Goal: Task Accomplishment & Management: Use online tool/utility

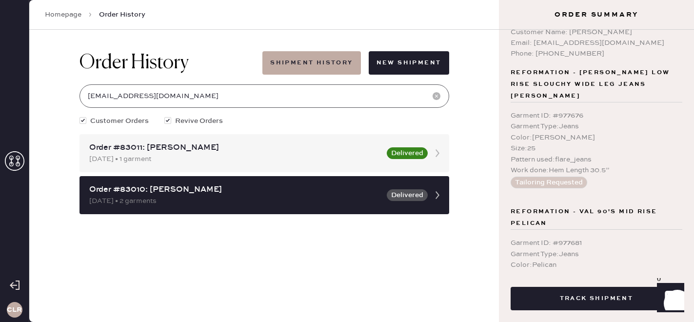
scroll to position [3, 0]
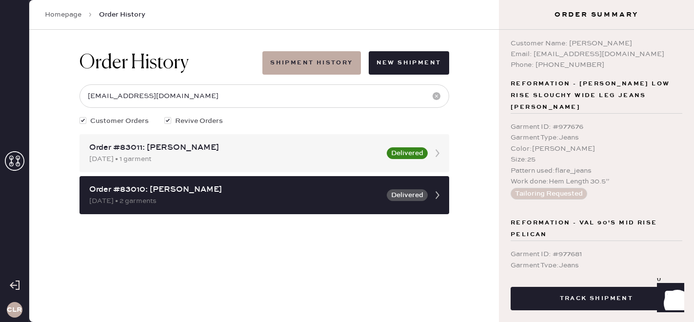
click at [545, 154] on div "Size : 25" at bounding box center [597, 159] width 172 height 11
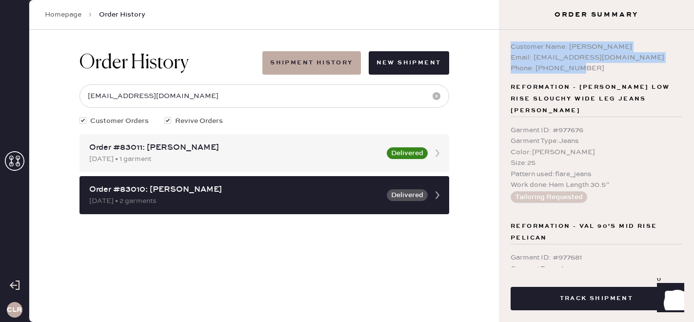
copy div "Customer Name: [PERSON_NAME] Email: [EMAIL_ADDRESS][DOMAIN_NAME] Phone: [PHONE_…"
drag, startPoint x: 592, startPoint y: 69, endPoint x: 505, endPoint y: 45, distance: 90.2
click at [505, 45] on div "Customer Name: [PERSON_NAME] Email: [EMAIL_ADDRESS][DOMAIN_NAME] Phone: [PHONE_…" at bounding box center [596, 149] width 195 height 238
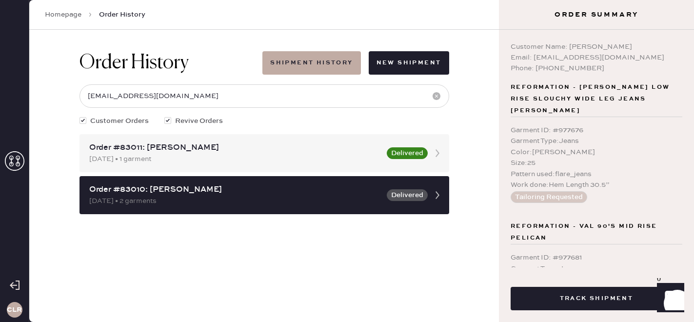
click at [585, 68] on div "Phone: [PHONE_NUMBER]" at bounding box center [597, 68] width 172 height 11
drag, startPoint x: 570, startPoint y: 46, endPoint x: 656, endPoint y: 45, distance: 85.4
click at [656, 45] on div "Customer Name: [PERSON_NAME]" at bounding box center [597, 46] width 172 height 11
copy div "[PERSON_NAME]"
drag, startPoint x: 537, startPoint y: 70, endPoint x: 600, endPoint y: 68, distance: 63.5
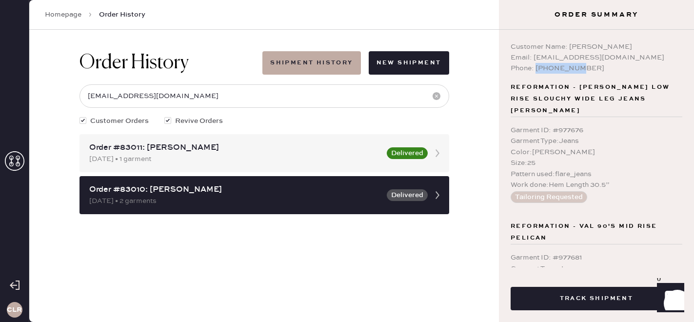
click at [604, 70] on div "Phone: [PHONE_NUMBER]" at bounding box center [597, 68] width 172 height 11
copy div "8603380620"
click at [68, 15] on link "Homepage" at bounding box center [63, 15] width 37 height 10
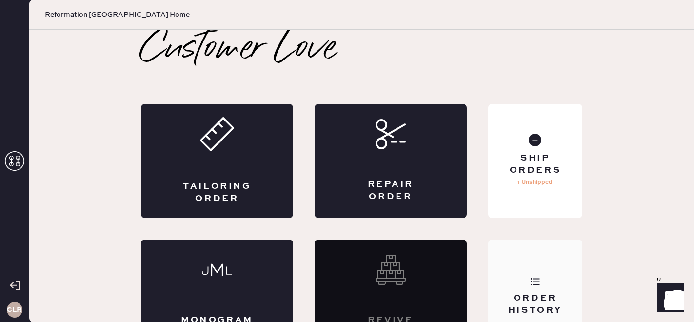
click at [540, 270] on div "Order History" at bounding box center [535, 297] width 94 height 114
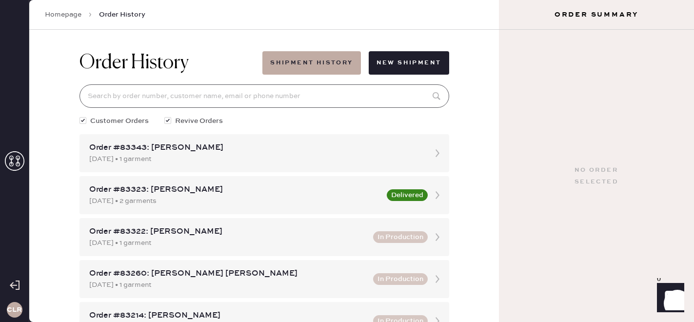
click at [196, 100] on input at bounding box center [265, 95] width 370 height 23
paste input "[EMAIL_ADDRESS][DOMAIN_NAME]"
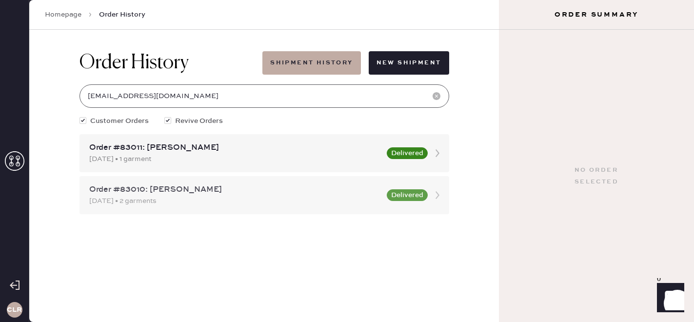
type input "[EMAIL_ADDRESS][DOMAIN_NAME]"
click at [216, 201] on div "[DATE] • 2 garments" at bounding box center [235, 201] width 292 height 11
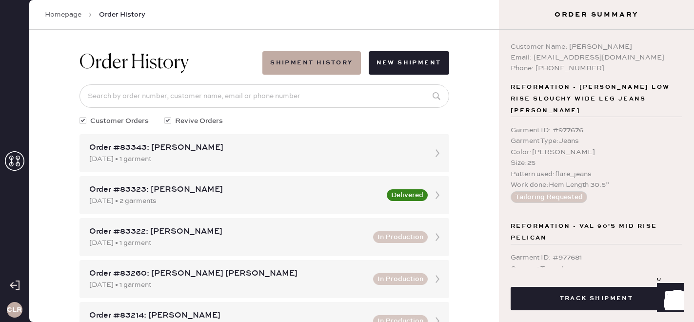
scroll to position [138, 0]
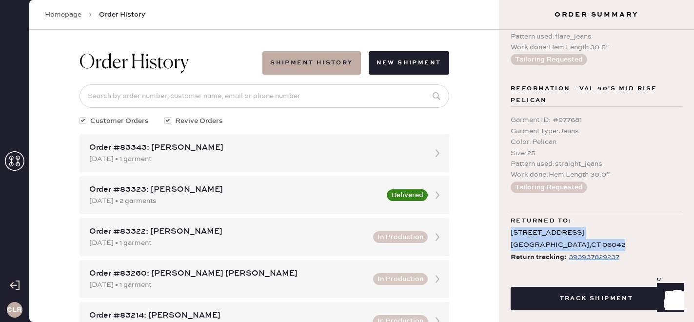
copy div "[STREET_ADDRESS]"
drag, startPoint x: 593, startPoint y: 232, endPoint x: 508, endPoint y: 218, distance: 86.1
click at [508, 218] on div "Customer Name: [PERSON_NAME] Email: [EMAIL_ADDRESS][DOMAIN_NAME] Phone: [PHONE_…" at bounding box center [596, 149] width 195 height 238
click at [66, 17] on link "Homepage" at bounding box center [63, 15] width 37 height 10
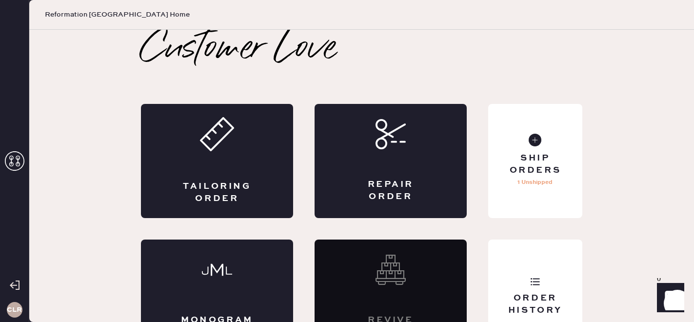
scroll to position [27, 0]
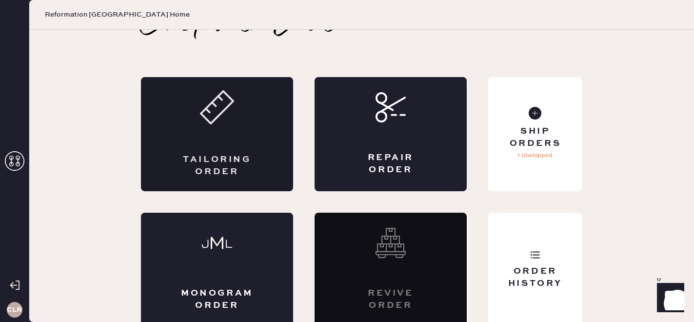
click at [181, 154] on div "Tailoring Order" at bounding box center [217, 166] width 74 height 24
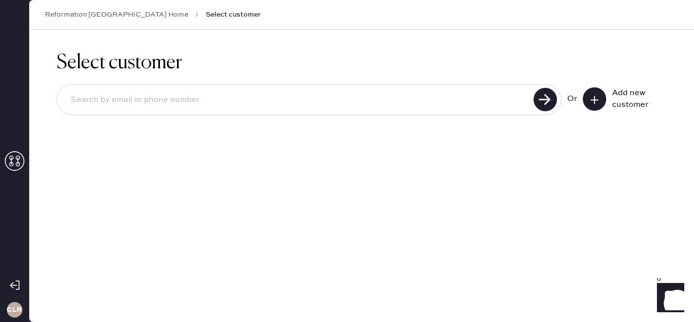
click at [124, 104] on input at bounding box center [297, 100] width 468 height 22
paste input "[EMAIL_ADDRESS][DOMAIN_NAME]"
type input "[EMAIL_ADDRESS][DOMAIN_NAME]"
click at [548, 93] on use at bounding box center [545, 99] width 23 height 23
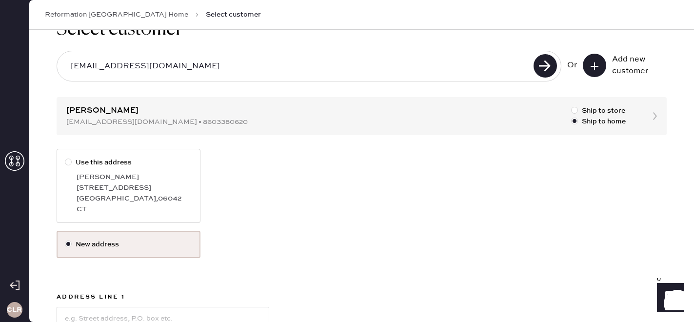
click at [115, 177] on div "[PERSON_NAME]" at bounding box center [135, 177] width 116 height 11
click at [65, 158] on input "Use this address" at bounding box center [65, 157] width 0 height 0
radio input "true"
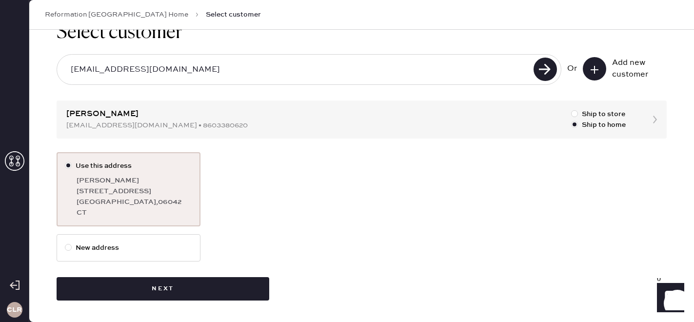
scroll to position [30, 0]
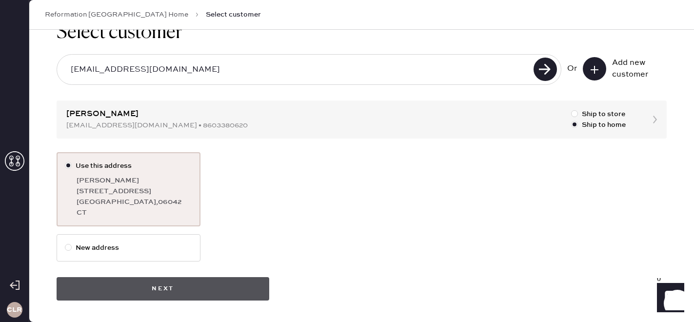
click at [249, 295] on button "Next" at bounding box center [163, 288] width 213 height 23
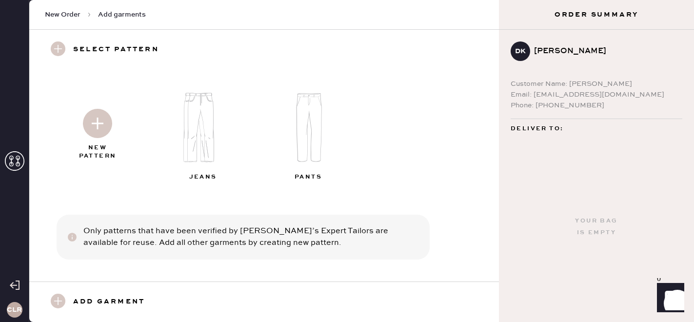
scroll to position [1, 0]
click at [198, 122] on img at bounding box center [204, 126] width 105 height 84
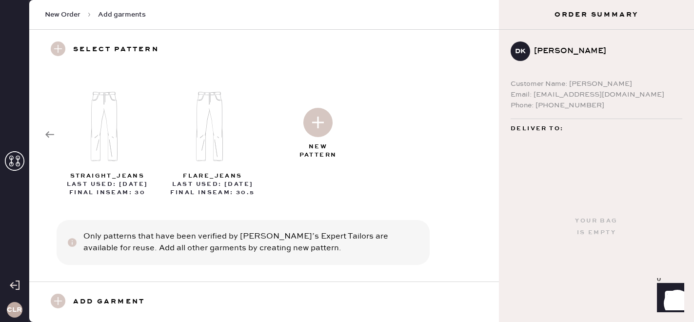
scroll to position [7, 0]
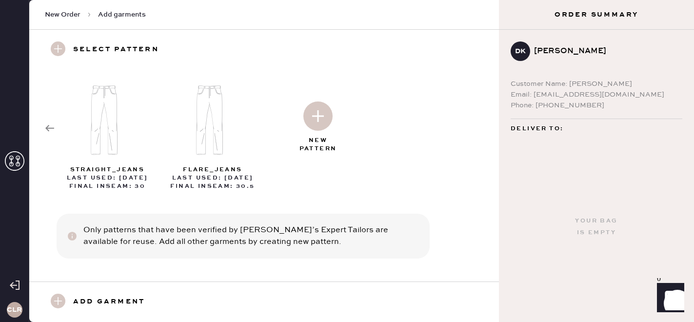
click at [119, 123] on img at bounding box center [108, 120] width 105 height 84
select select "2"
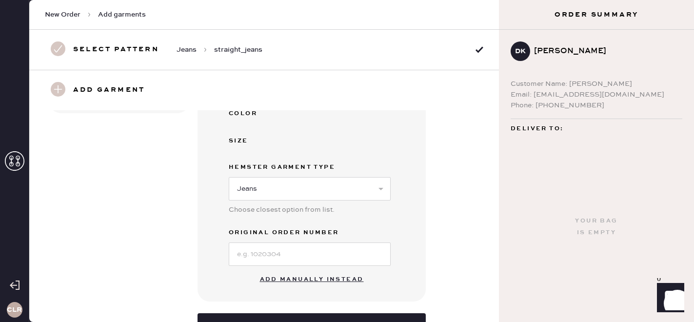
scroll to position [227, 0]
click at [309, 281] on button "Add manually instead" at bounding box center [312, 279] width 116 height 20
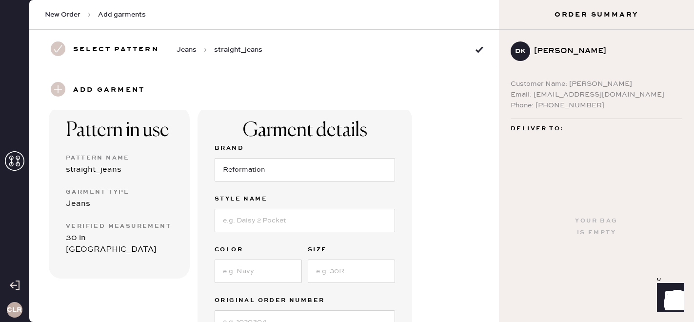
scroll to position [25, 0]
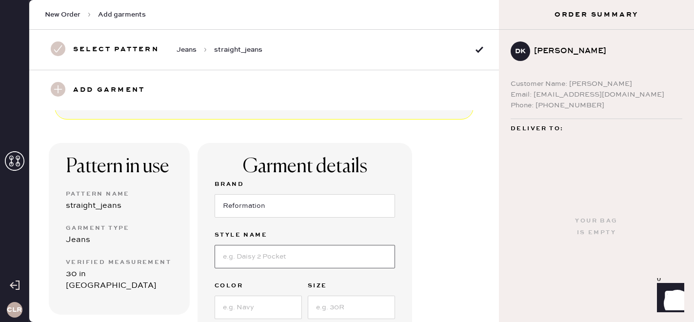
click at [259, 255] on input at bounding box center [305, 256] width 181 height 23
paste input "Val 90s Mid Rise Straight Jeans"
type input "Val 90s Mid Rise Straight Jeans"
click at [244, 300] on input at bounding box center [258, 307] width 87 height 23
type input "Pelican"
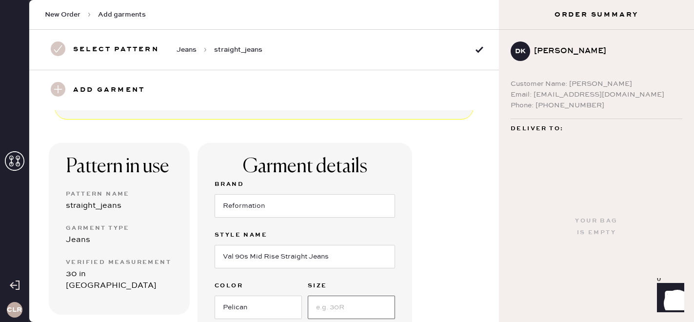
click at [319, 305] on input at bounding box center [351, 307] width 87 height 23
type input "25"
click at [424, 294] on div "Pattern in use Pattern Name straight_jeans Garment Type Jeans Verified Measurem…" at bounding box center [264, 297] width 470 height 354
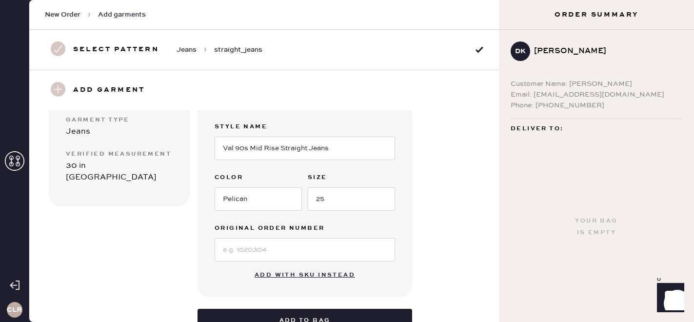
scroll to position [136, 0]
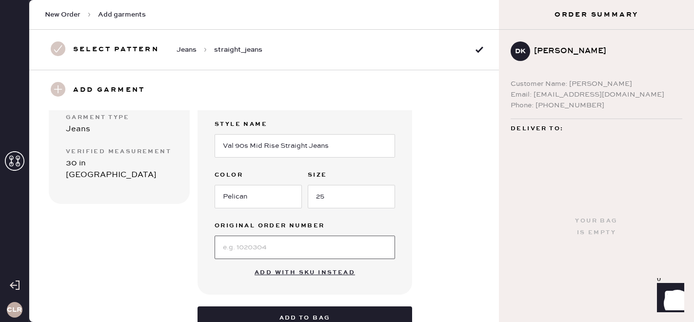
click at [266, 245] on input at bounding box center [305, 247] width 181 height 23
paste input "S31455518"
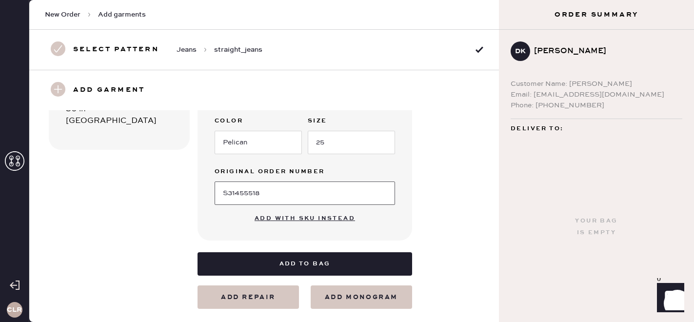
scroll to position [192, 0]
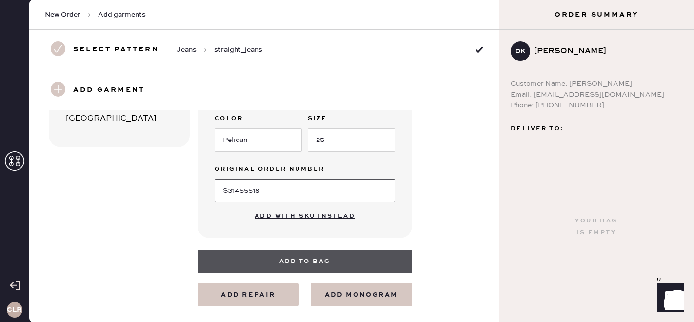
type input "S31455518"
click at [363, 253] on button "Add to bag" at bounding box center [305, 261] width 215 height 23
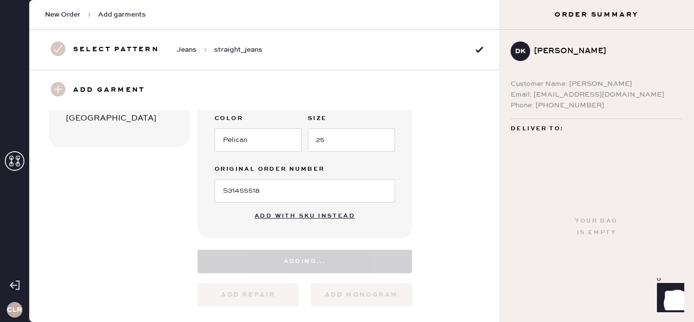
select select "2"
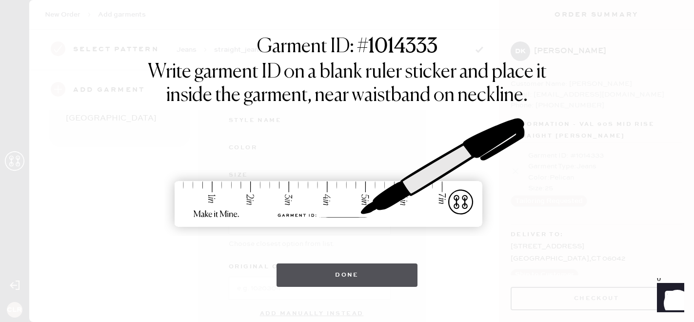
click at [360, 274] on button "Done" at bounding box center [347, 274] width 141 height 23
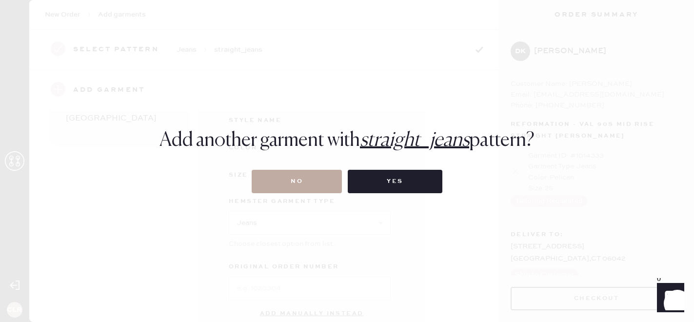
click at [309, 183] on button "No" at bounding box center [297, 181] width 90 height 23
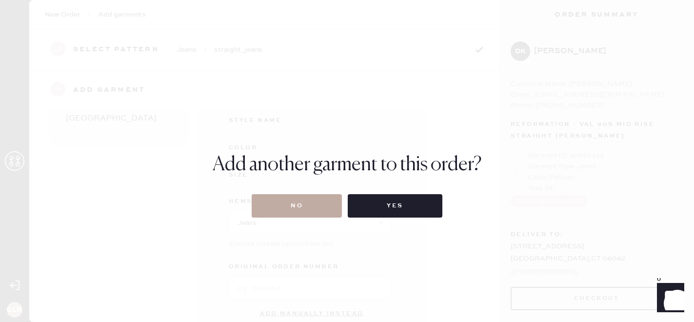
click at [302, 199] on button "No" at bounding box center [297, 205] width 90 height 23
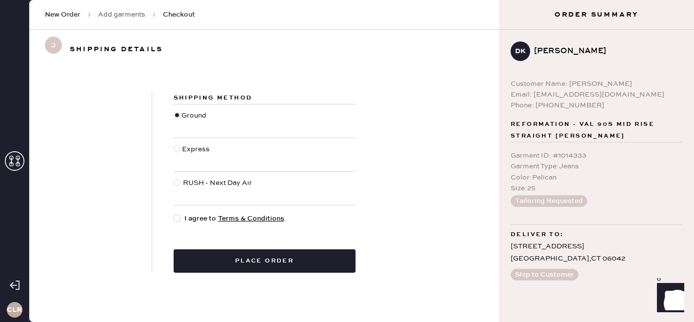
click at [179, 217] on div at bounding box center [177, 218] width 7 height 7
click at [174, 214] on input "I agree to Terms & Conditions" at bounding box center [174, 213] width 0 height 0
checkbox input "true"
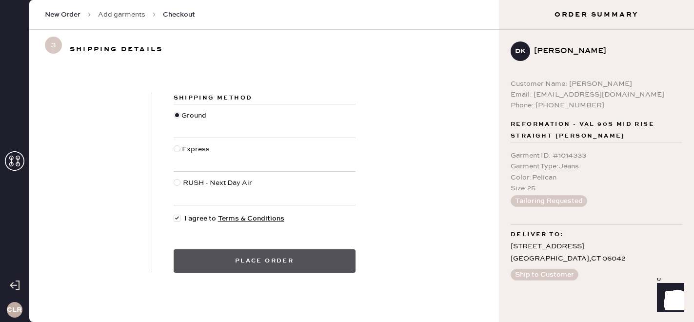
click at [240, 264] on button "Place order" at bounding box center [265, 260] width 182 height 23
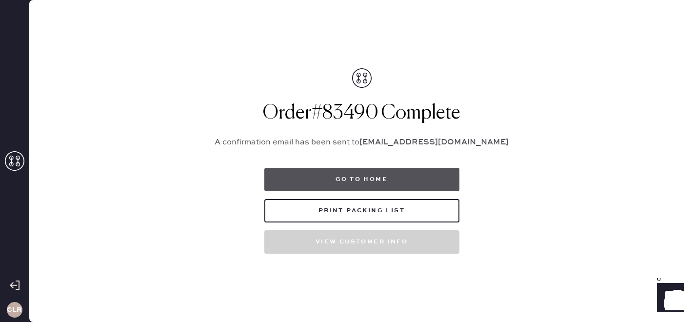
click at [427, 187] on button "Go to home" at bounding box center [361, 179] width 195 height 23
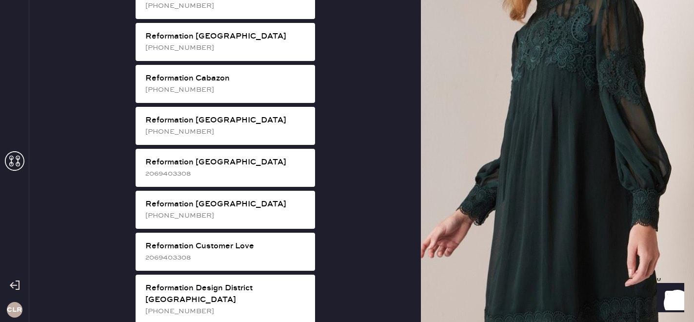
scroll to position [374, 0]
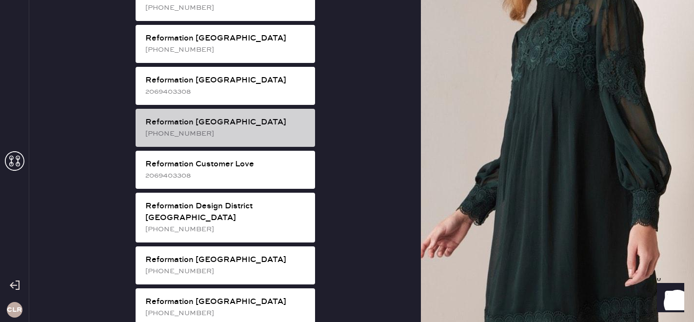
click at [225, 109] on div "Reformation [GEOGRAPHIC_DATA] [PHONE_NUMBER]" at bounding box center [226, 128] width 180 height 38
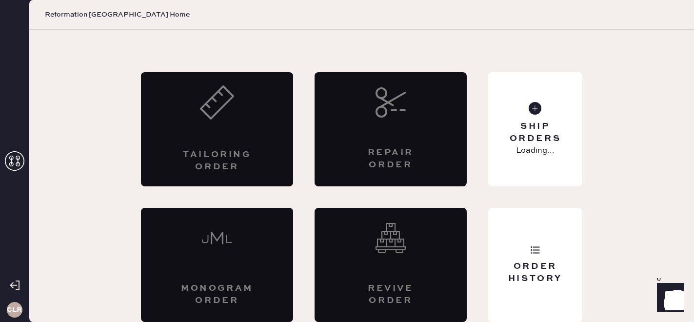
scroll to position [32, 0]
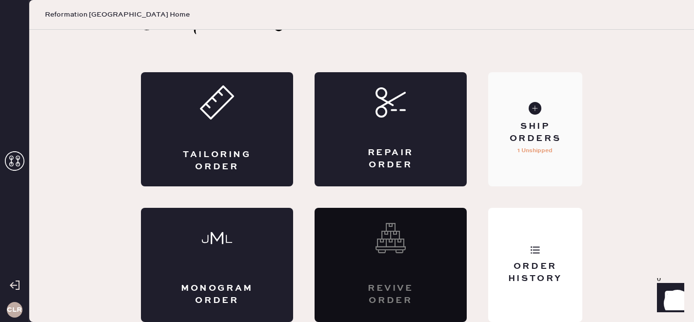
click at [565, 143] on div "Ship Orders" at bounding box center [535, 133] width 79 height 24
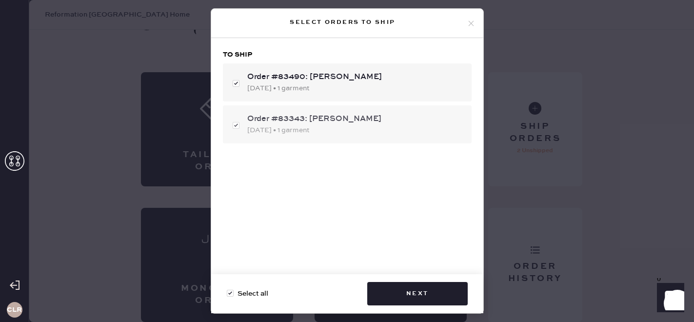
click at [238, 126] on div "Order #83343: [PERSON_NAME] [DATE] • 1 garment" at bounding box center [347, 124] width 249 height 38
checkbox input "false"
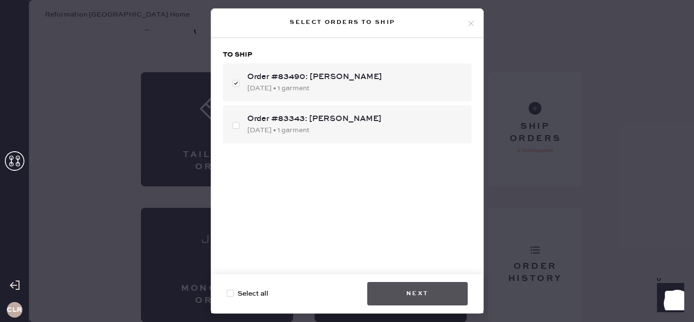
click at [421, 296] on button "Next" at bounding box center [417, 293] width 101 height 23
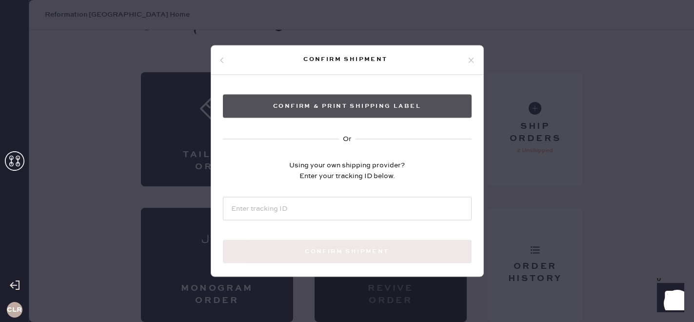
click at [423, 110] on button "Confirm & Print shipping label" at bounding box center [347, 106] width 249 height 23
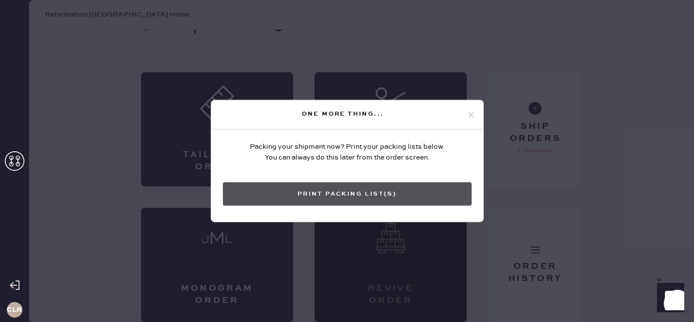
click at [428, 190] on button "Print Packing List(s)" at bounding box center [347, 193] width 249 height 23
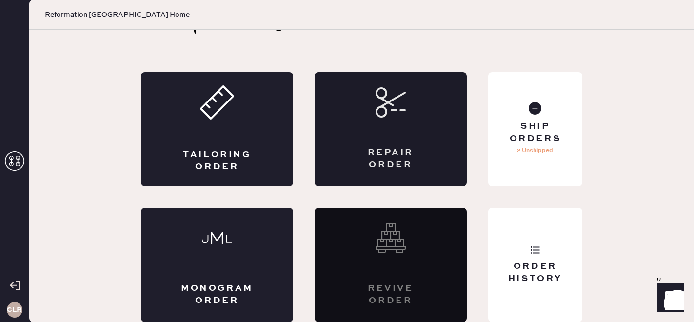
scroll to position [0, 0]
click at [560, 270] on div "Order History" at bounding box center [535, 273] width 79 height 24
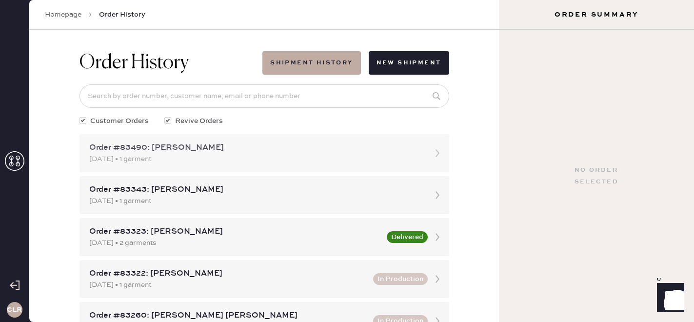
click at [199, 161] on div "[DATE] • 1 garment" at bounding box center [255, 159] width 333 height 11
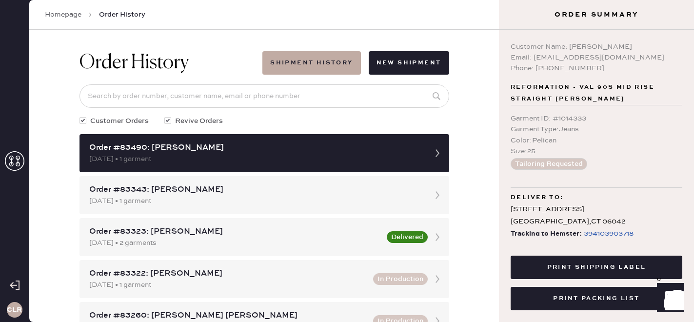
drag, startPoint x: 569, startPoint y: 46, endPoint x: 644, endPoint y: 44, distance: 74.2
click at [644, 44] on div "Customer Name: [PERSON_NAME]" at bounding box center [597, 46] width 172 height 11
click at [532, 58] on div "Email: [EMAIL_ADDRESS][DOMAIN_NAME]" at bounding box center [597, 57] width 172 height 11
drag, startPoint x: 534, startPoint y: 58, endPoint x: 673, endPoint y: 53, distance: 139.1
click at [673, 53] on div "Email: [EMAIL_ADDRESS][DOMAIN_NAME]" at bounding box center [597, 57] width 172 height 11
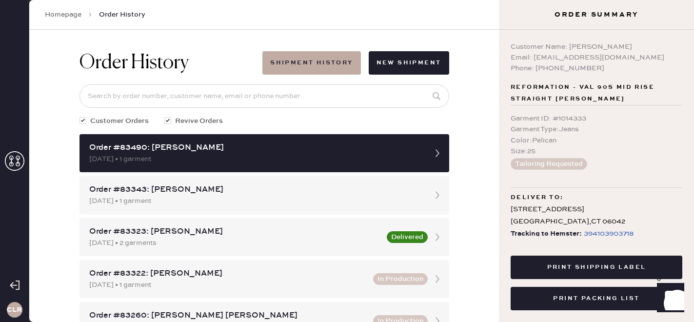
drag, startPoint x: 591, startPoint y: 186, endPoint x: 503, endPoint y: 174, distance: 88.2
click at [503, 174] on div "Customer Name: [PERSON_NAME] Email: [EMAIL_ADDRESS][DOMAIN_NAME] Phone: 8603380…" at bounding box center [596, 133] width 195 height 206
click at [15, 163] on icon at bounding box center [15, 161] width 20 height 20
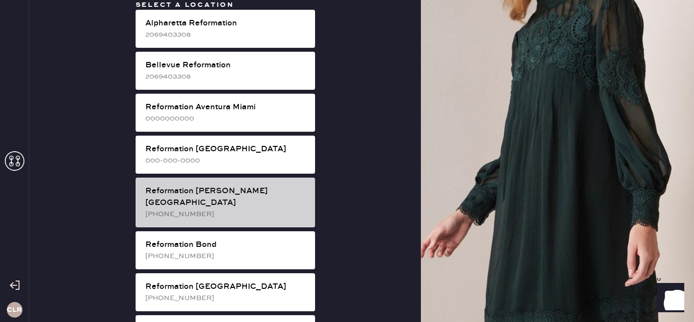
click at [195, 196] on div "Reformation [PERSON_NAME][GEOGRAPHIC_DATA]" at bounding box center [226, 196] width 162 height 23
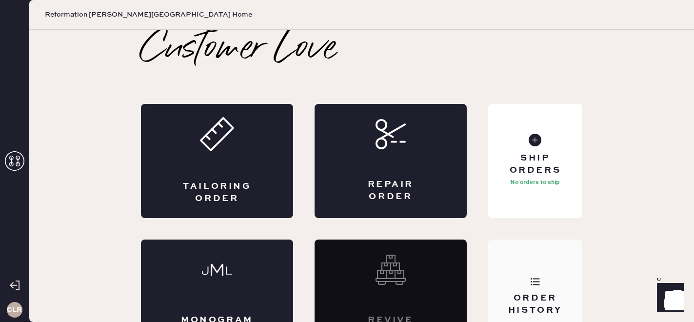
click at [542, 276] on div "Order History" at bounding box center [535, 297] width 94 height 114
